Goal: Task Accomplishment & Management: Use online tool/utility

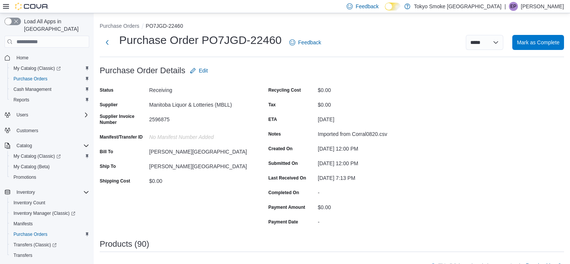
scroll to position [232, 0]
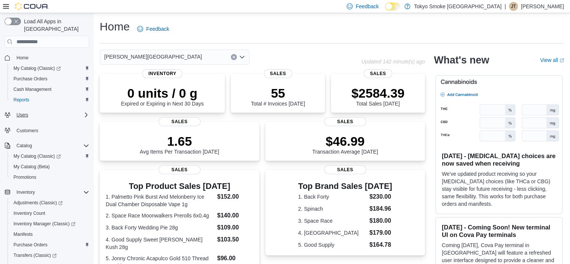
scroll to position [104, 0]
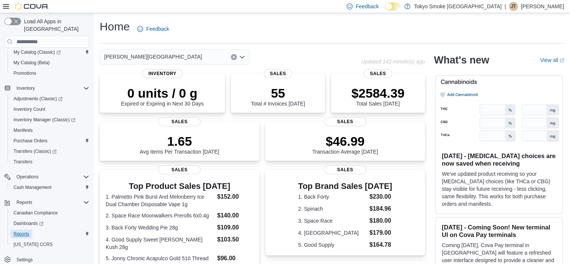
click at [27, 231] on span "Reports" at bounding box center [21, 234] width 16 height 6
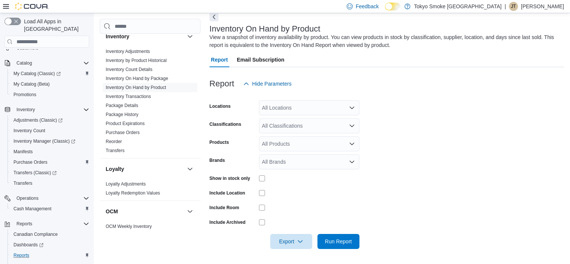
scroll to position [186, 0]
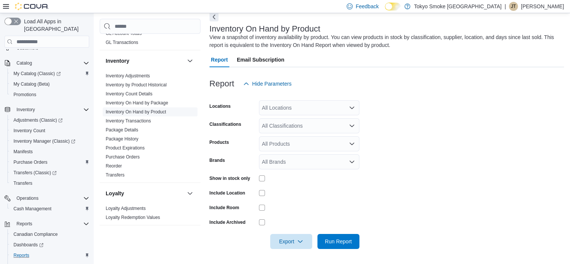
click at [159, 111] on link "Inventory On Hand by Product" at bounding box center [136, 111] width 60 height 5
click at [281, 110] on div "All Locations" at bounding box center [309, 107] width 100 height 15
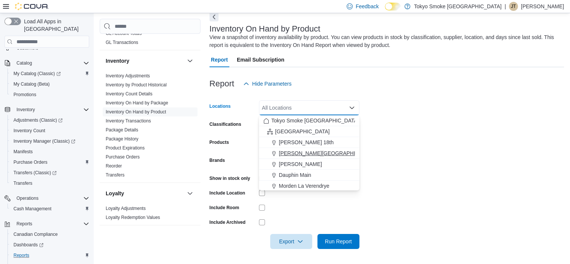
click at [288, 149] on button "[PERSON_NAME][GEOGRAPHIC_DATA]" at bounding box center [309, 153] width 100 height 11
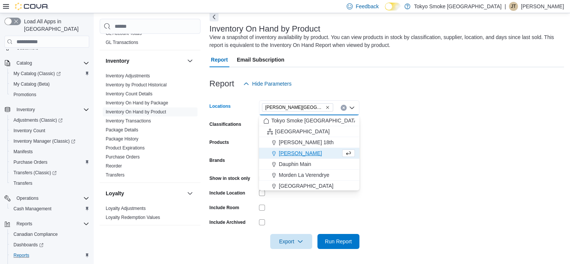
click at [436, 129] on form "Locations [PERSON_NAME][GEOGRAPHIC_DATA] Combo box. Selected. [PERSON_NAME][GEO…" at bounding box center [387, 169] width 355 height 157
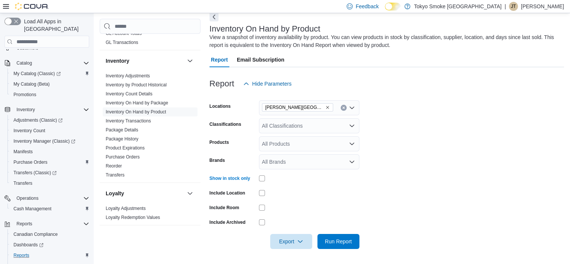
click at [265, 129] on div "All Classifications" at bounding box center [309, 125] width 100 height 15
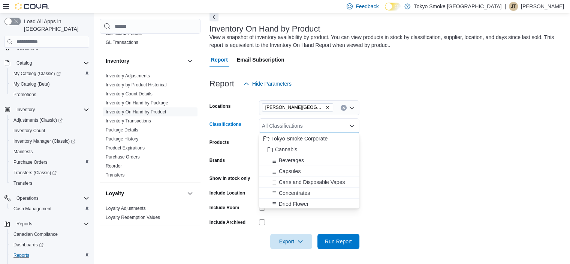
click at [278, 150] on span "Cannabis" at bounding box center [286, 148] width 22 height 7
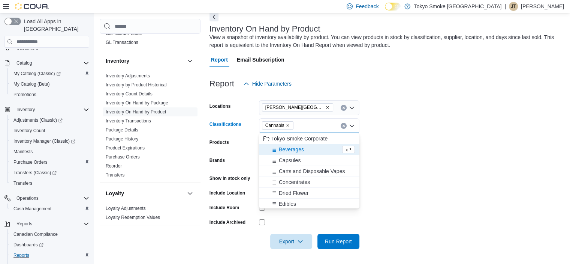
click at [402, 169] on form "Locations [PERSON_NAME][GEOGRAPHIC_DATA] Classifications Cannabis Combo box. Se…" at bounding box center [387, 169] width 355 height 157
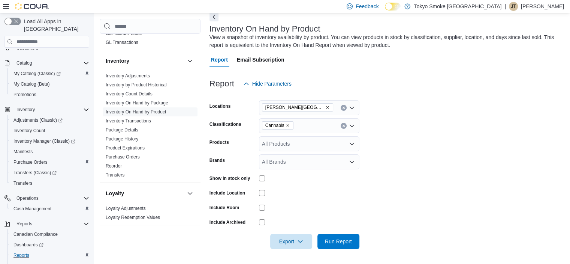
click at [347, 250] on div at bounding box center [387, 253] width 355 height 9
click at [342, 240] on span "Run Report" at bounding box center [338, 240] width 27 height 7
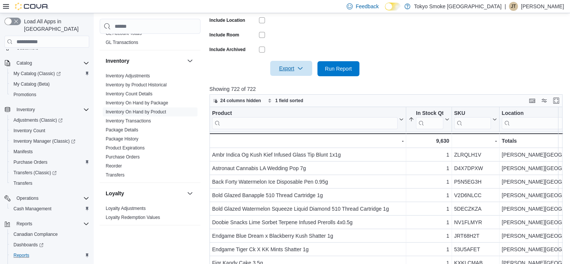
click at [300, 67] on icon "button" at bounding box center [300, 68] width 6 height 6
click at [295, 84] on span "Export to Excel" at bounding box center [293, 84] width 34 height 6
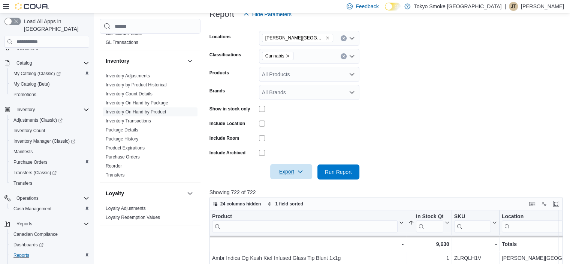
scroll to position [104, 0]
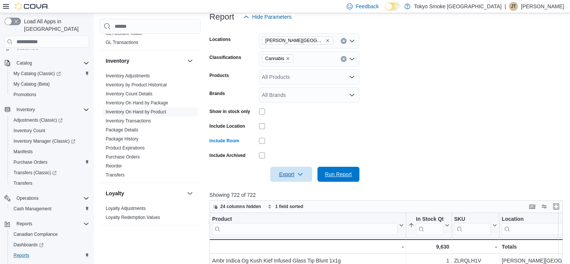
click at [336, 176] on span "Run Report" at bounding box center [338, 173] width 27 height 7
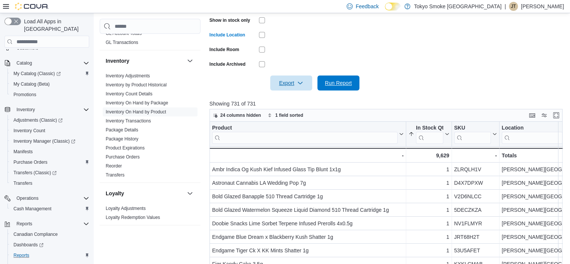
click at [331, 82] on span "Run Report" at bounding box center [338, 82] width 27 height 7
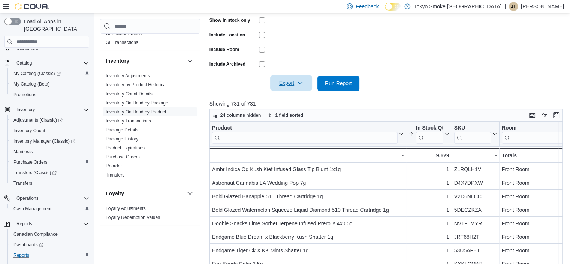
click at [277, 84] on span "Export" at bounding box center [291, 82] width 33 height 15
click at [287, 106] on button "Export to Csv" at bounding box center [292, 113] width 43 height 15
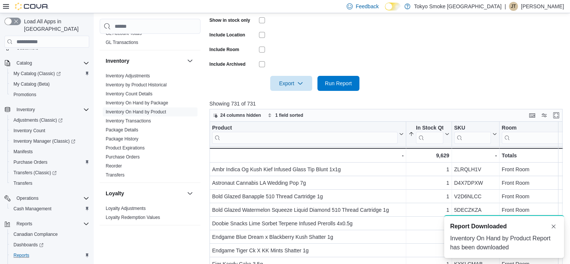
click at [287, 105] on p "Showing 731 of 731" at bounding box center [388, 103] width 357 height 7
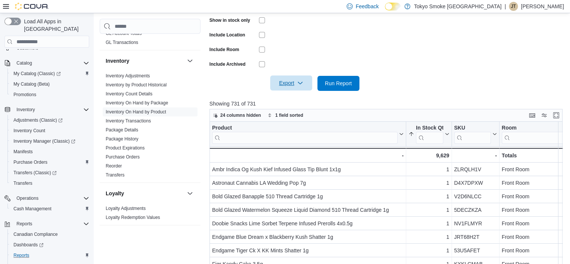
click at [286, 84] on span "Export" at bounding box center [291, 82] width 33 height 15
click at [285, 101] on span "Export to Excel" at bounding box center [293, 98] width 34 height 6
